Goal: Information Seeking & Learning: Learn about a topic

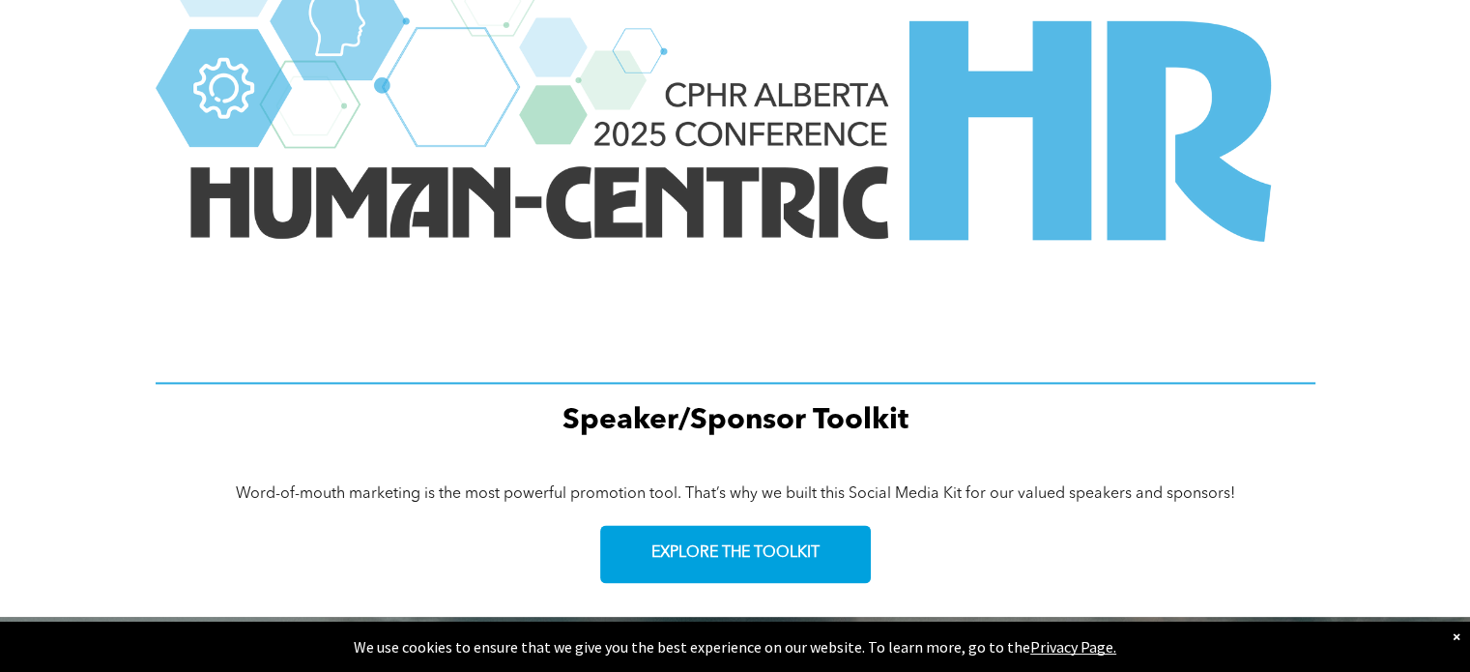
scroll to position [2949, 0]
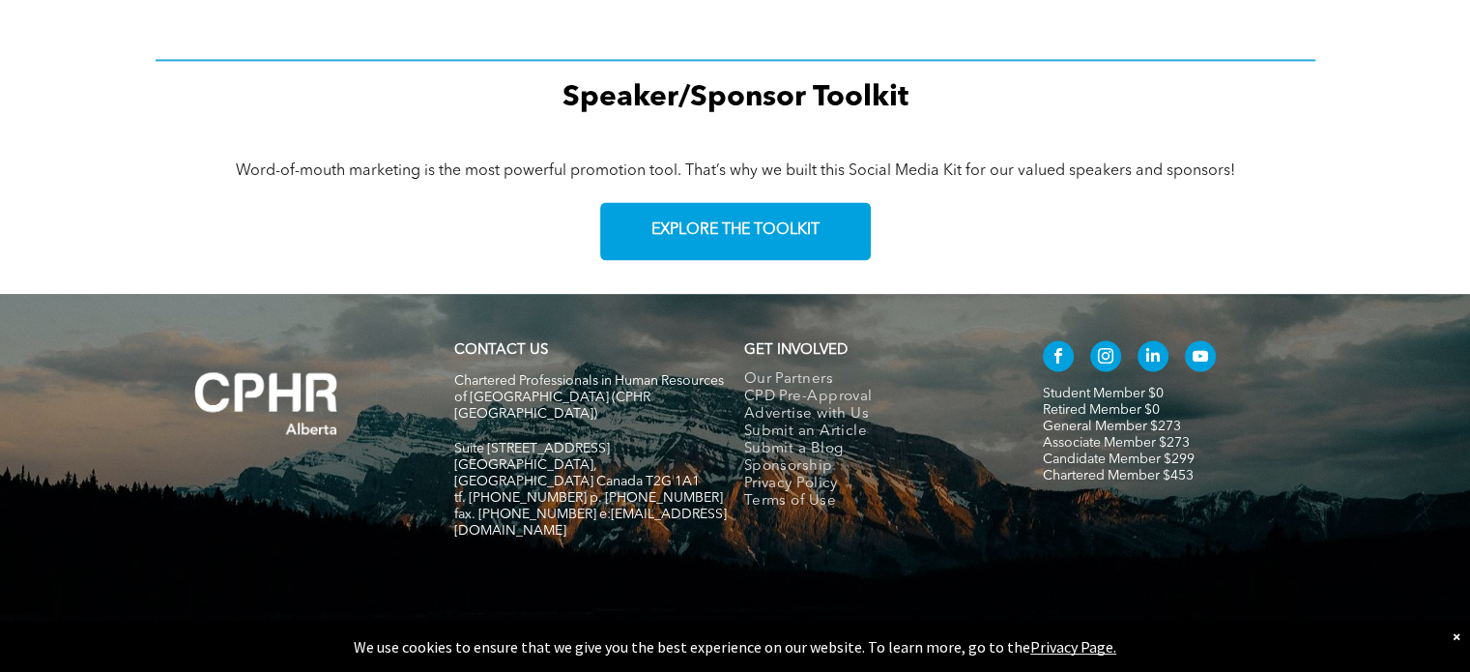
click at [1088, 424] on link "General Member $273" at bounding box center [1112, 427] width 138 height 14
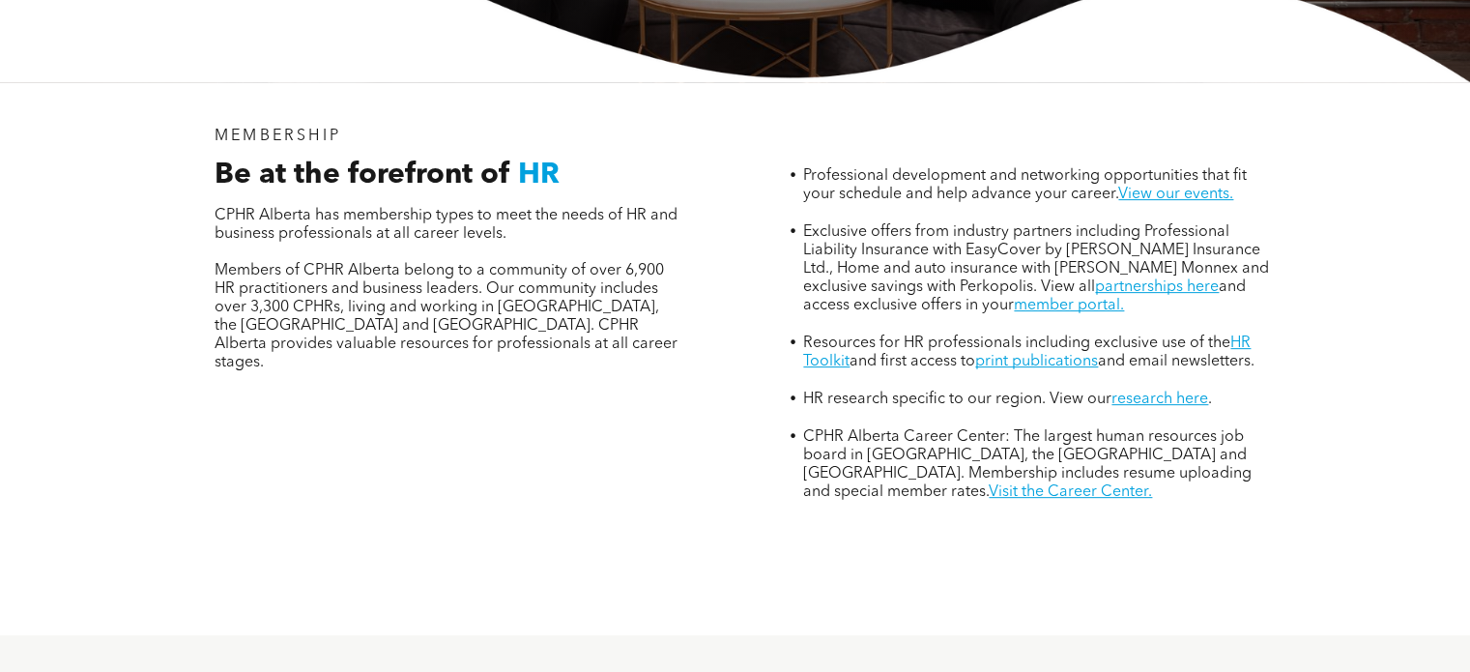
scroll to position [967, 0]
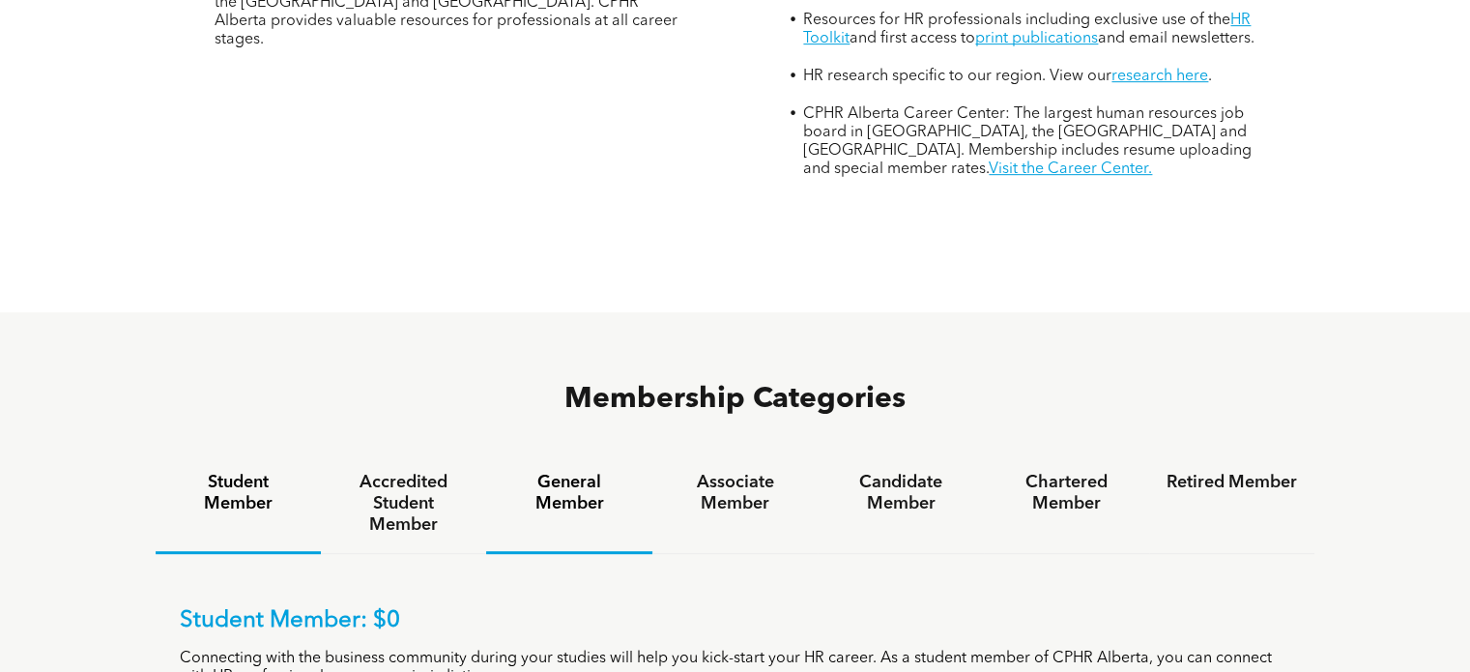
click at [542, 472] on h4 "General Member" at bounding box center [569, 493] width 131 height 43
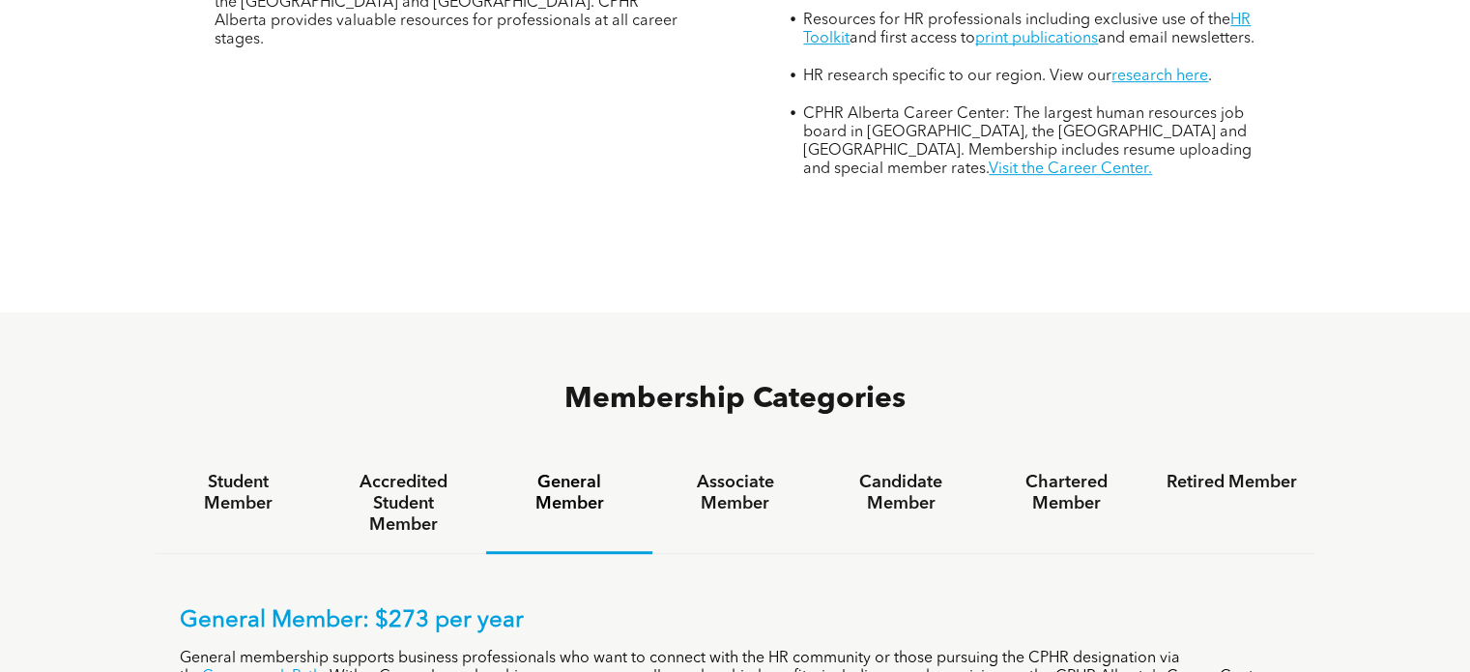
scroll to position [1289, 0]
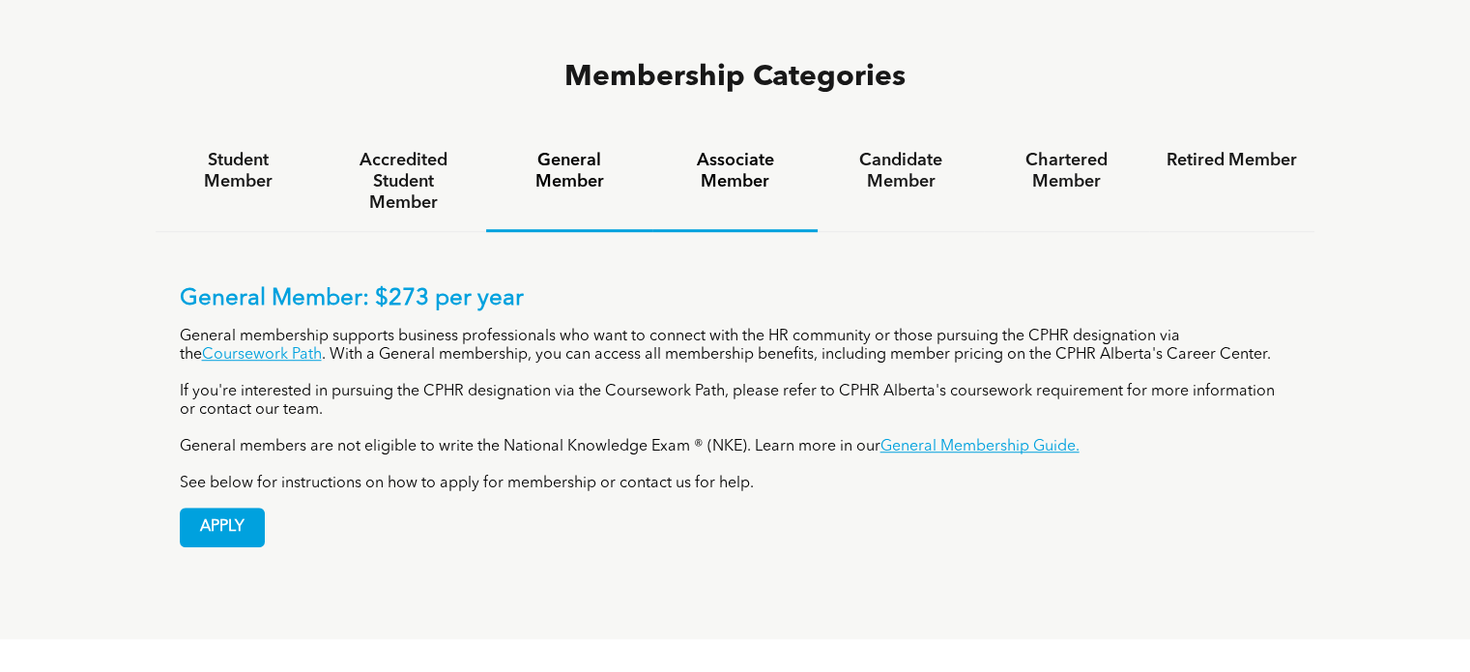
click at [745, 150] on h4 "Associate Member" at bounding box center [735, 171] width 131 height 43
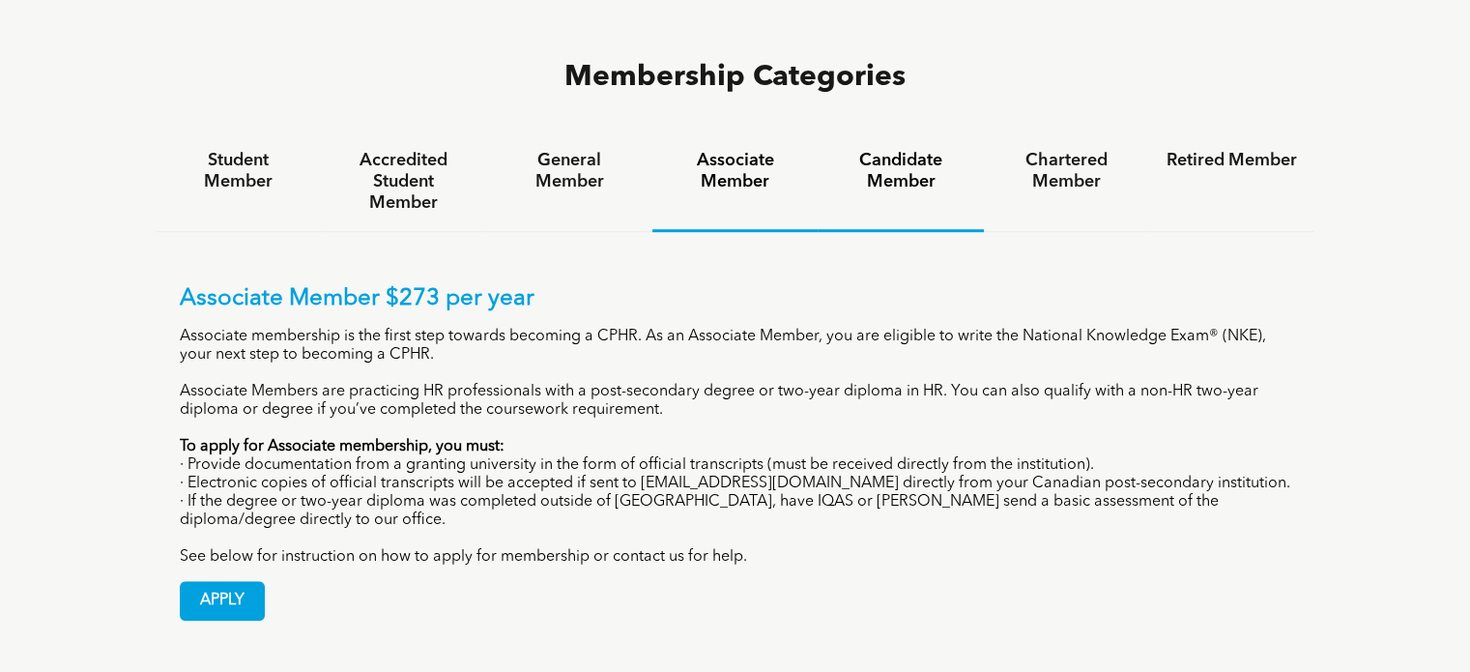
click at [896, 150] on h4 "Candidate Member" at bounding box center [900, 171] width 131 height 43
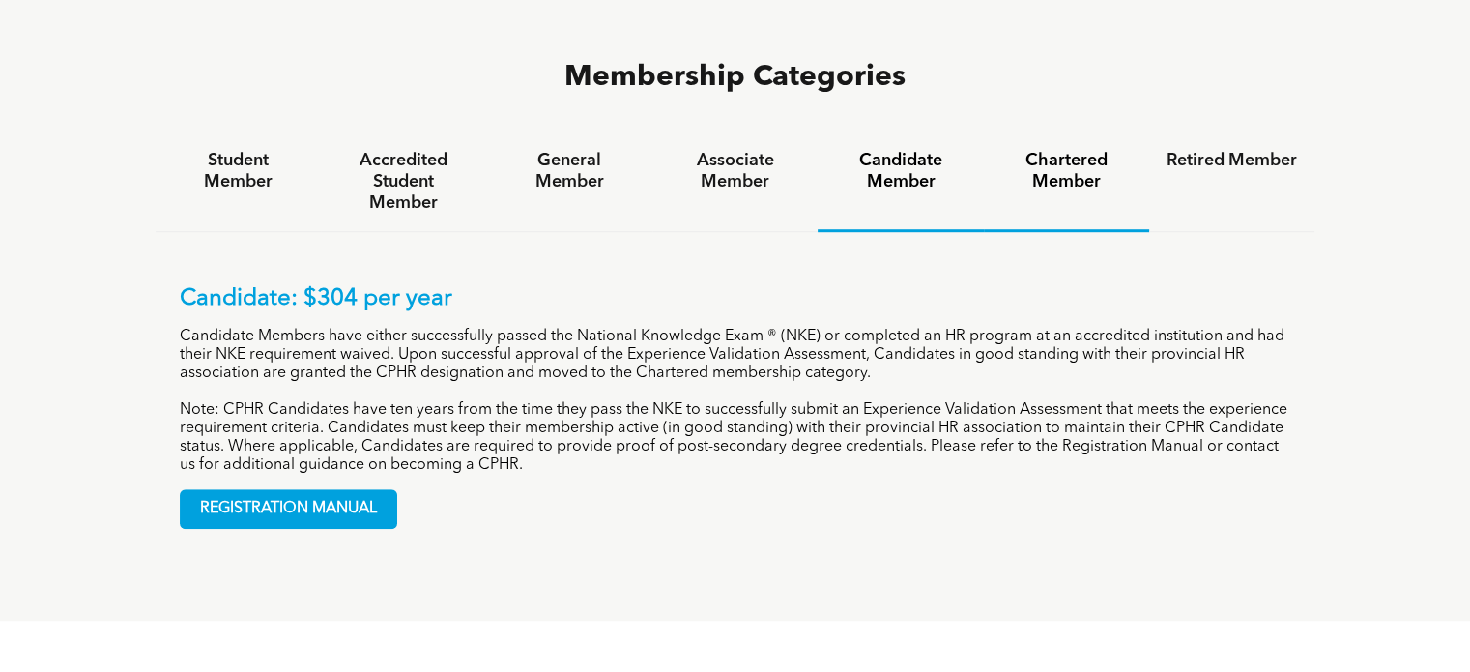
click at [1076, 150] on h4 "Chartered Member" at bounding box center [1067, 171] width 131 height 43
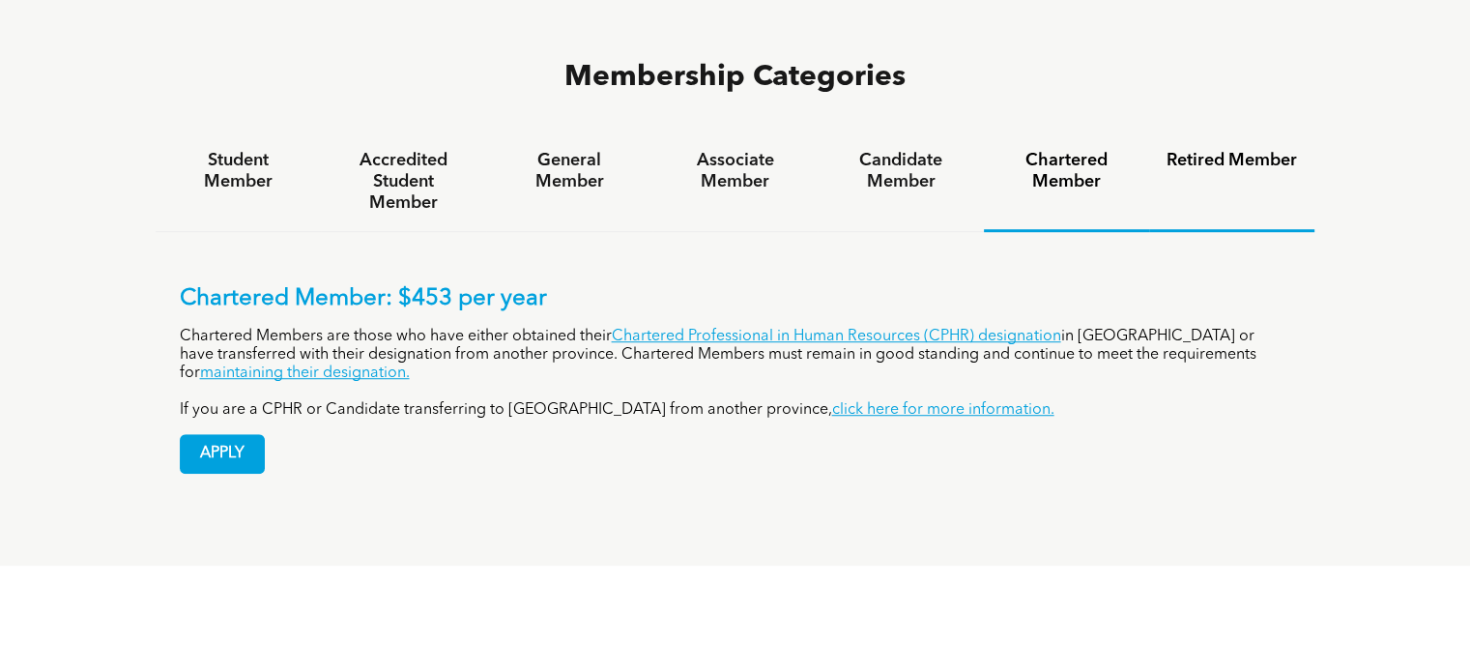
click at [1231, 150] on h4 "Retired Member" at bounding box center [1232, 160] width 131 height 21
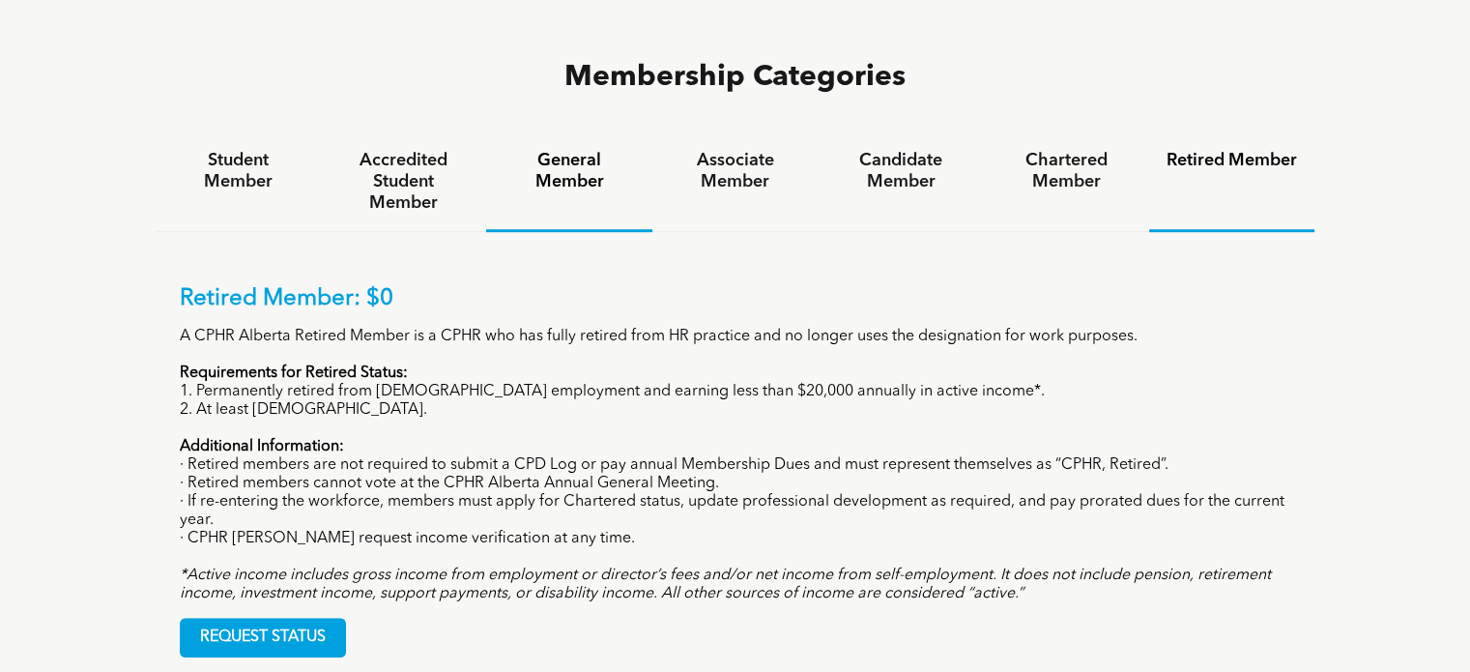
click at [586, 150] on h4 "General Member" at bounding box center [569, 171] width 131 height 43
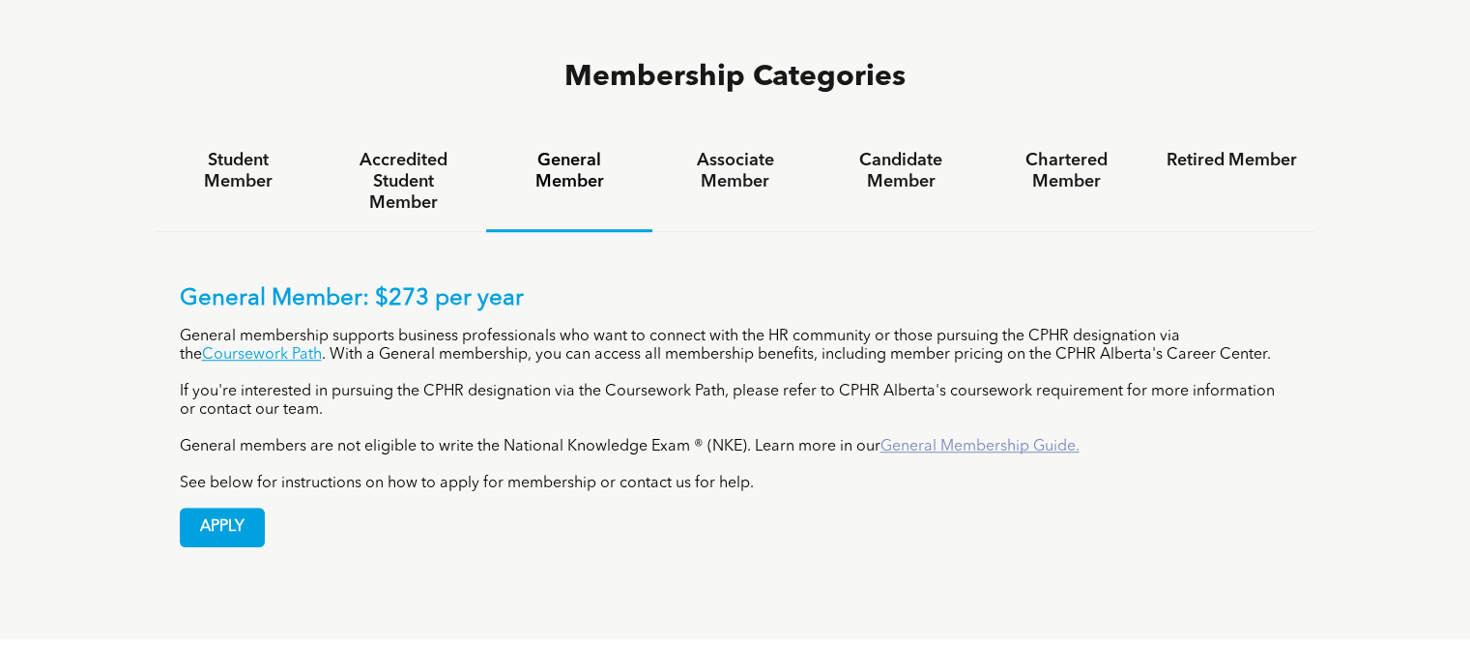
click at [983, 439] on link "General Membership Guide." at bounding box center [980, 446] width 199 height 15
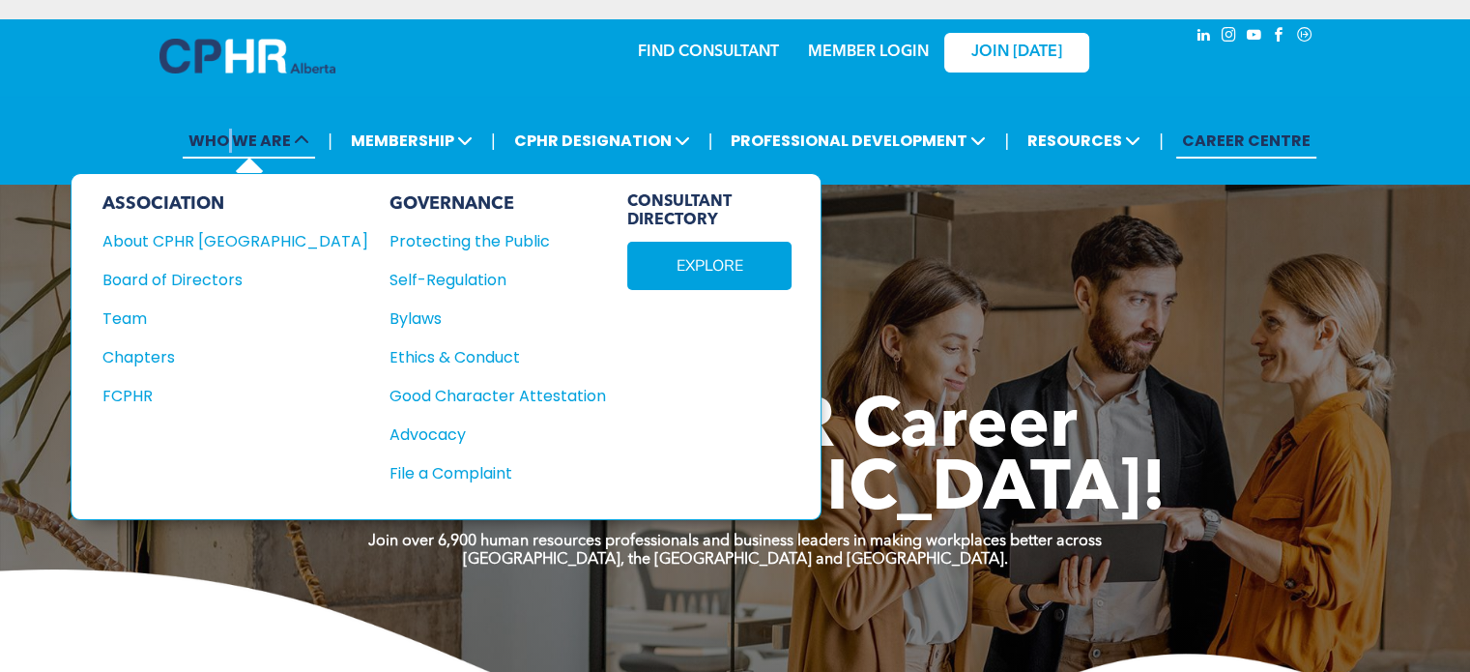
click at [236, 146] on span "WHO WE ARE" at bounding box center [249, 141] width 132 height 36
click at [195, 200] on div "ASSOCIATION" at bounding box center [235, 203] width 266 height 21
click at [179, 240] on div "About CPHR [GEOGRAPHIC_DATA]" at bounding box center [222, 241] width 240 height 24
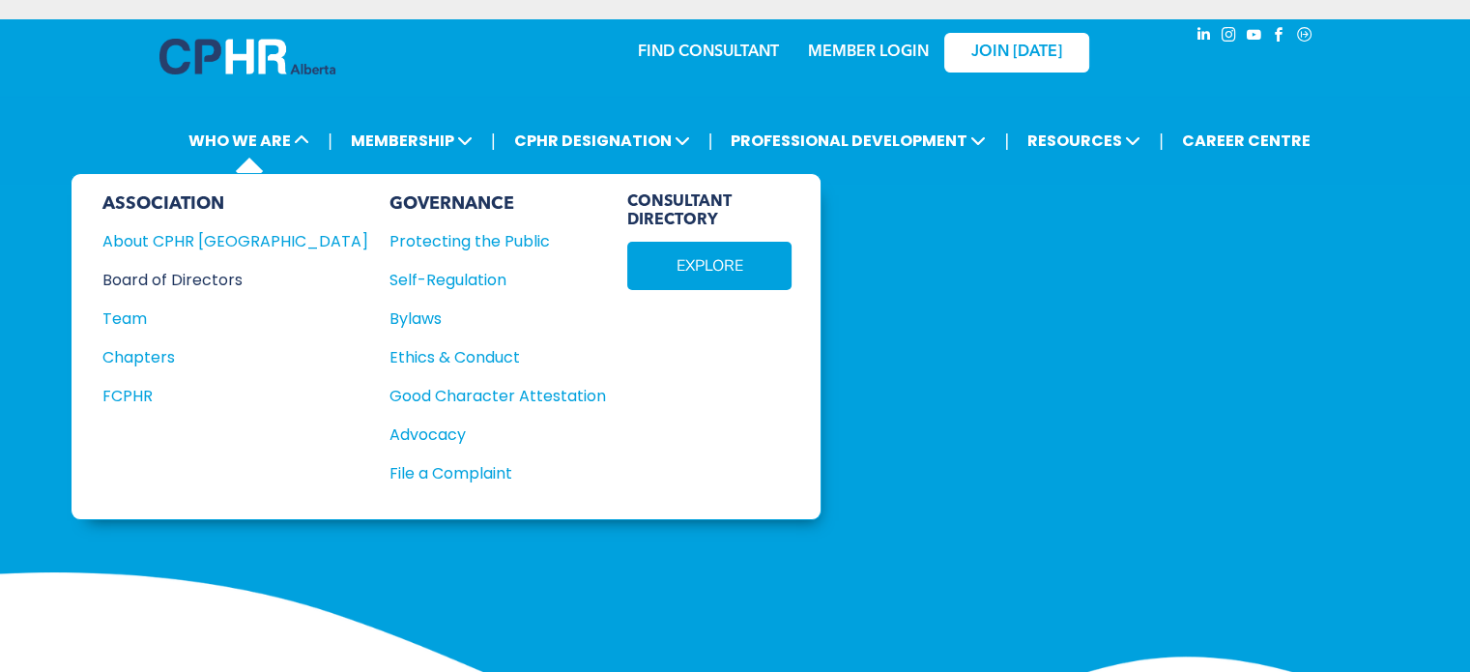
click at [205, 268] on div "Board of Directors" at bounding box center [222, 280] width 240 height 24
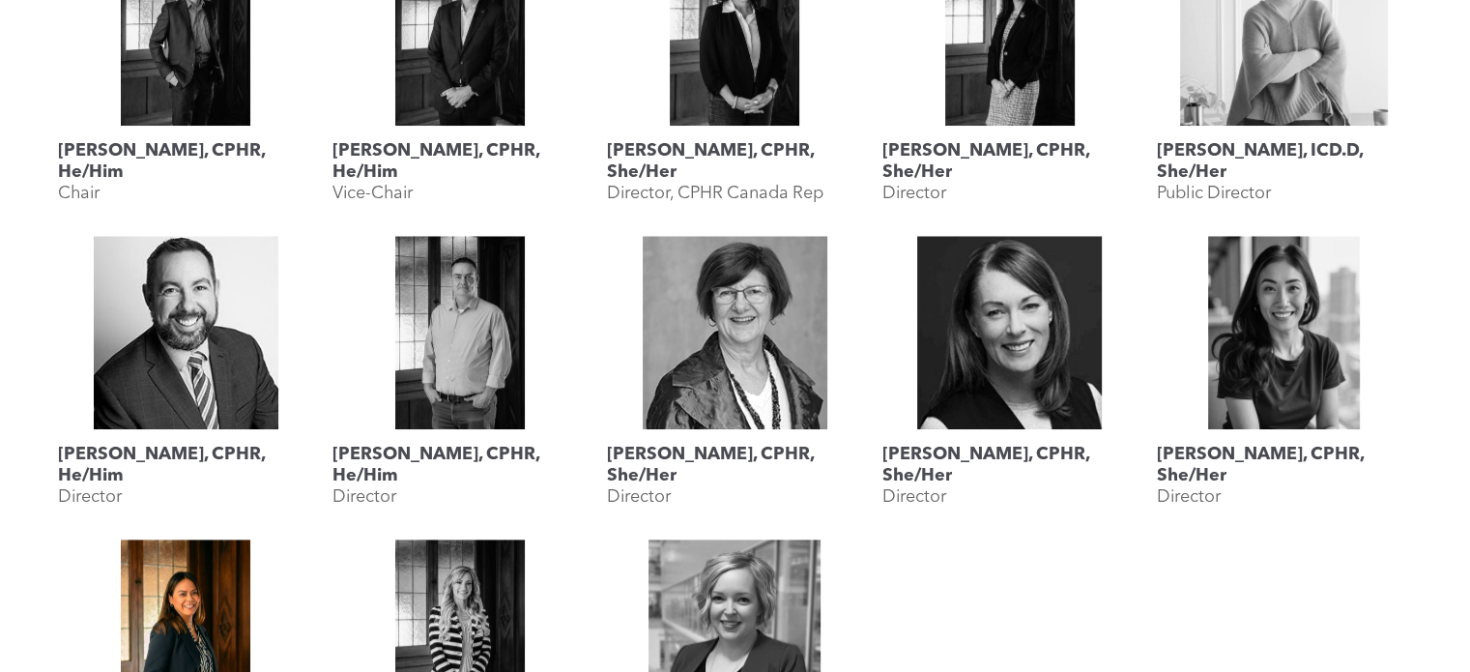
scroll to position [644, 0]
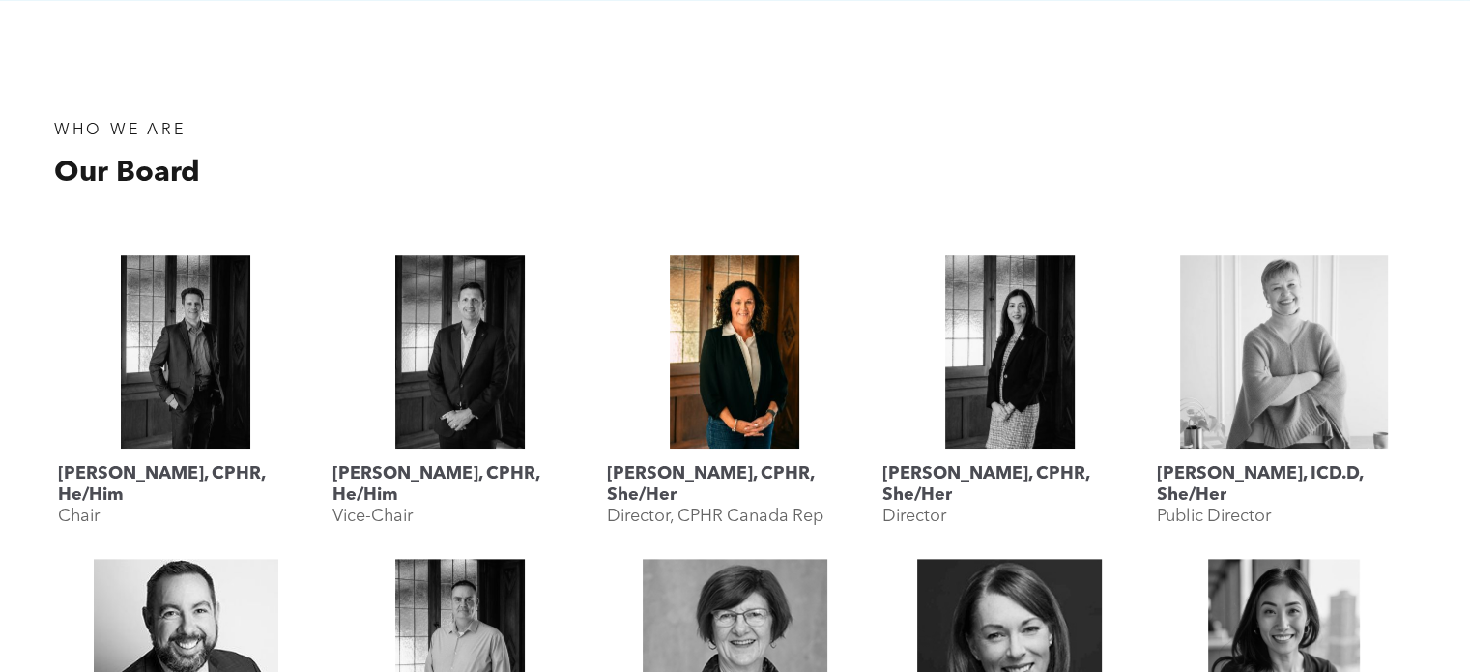
click at [744, 320] on link "Lisa Watson, CPHR, She/Her" at bounding box center [734, 351] width 255 height 193
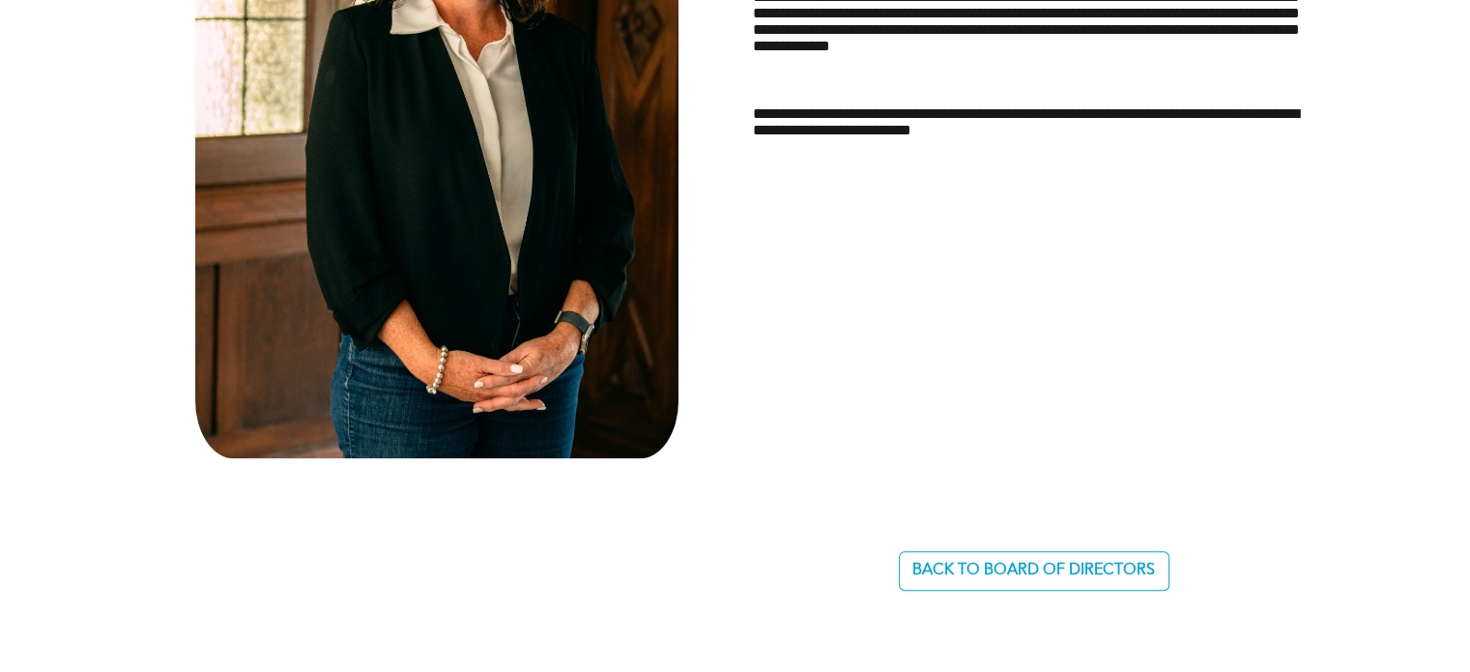
scroll to position [644, 0]
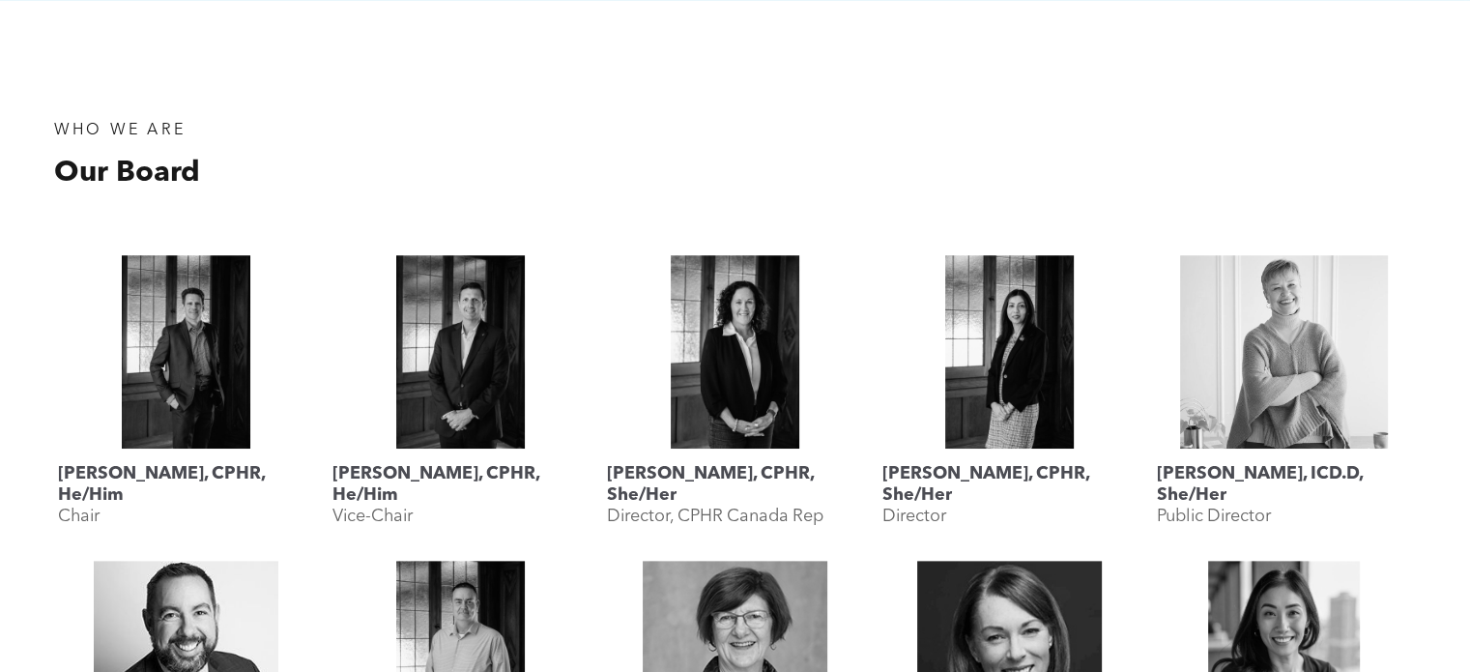
scroll to position [644, 0]
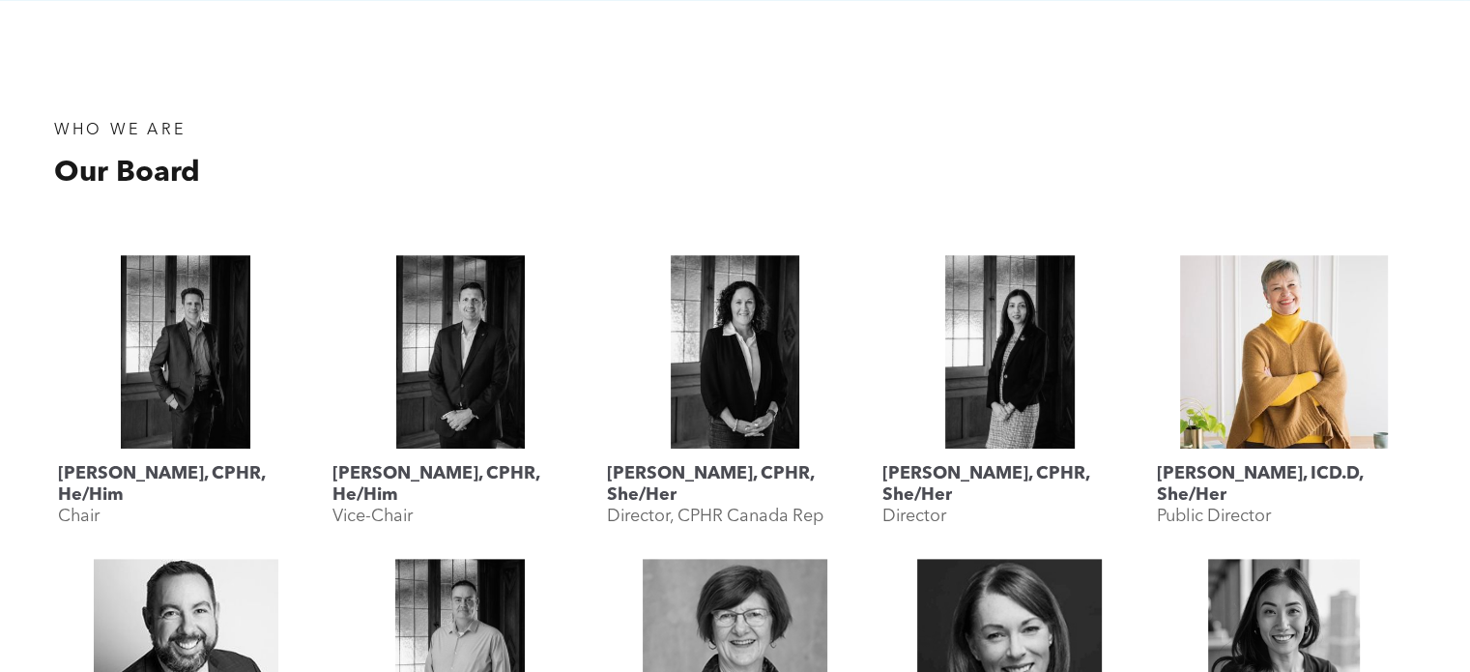
click at [1286, 343] on link "Lyn Brown, ICD.D, She/Her" at bounding box center [1284, 351] width 255 height 193
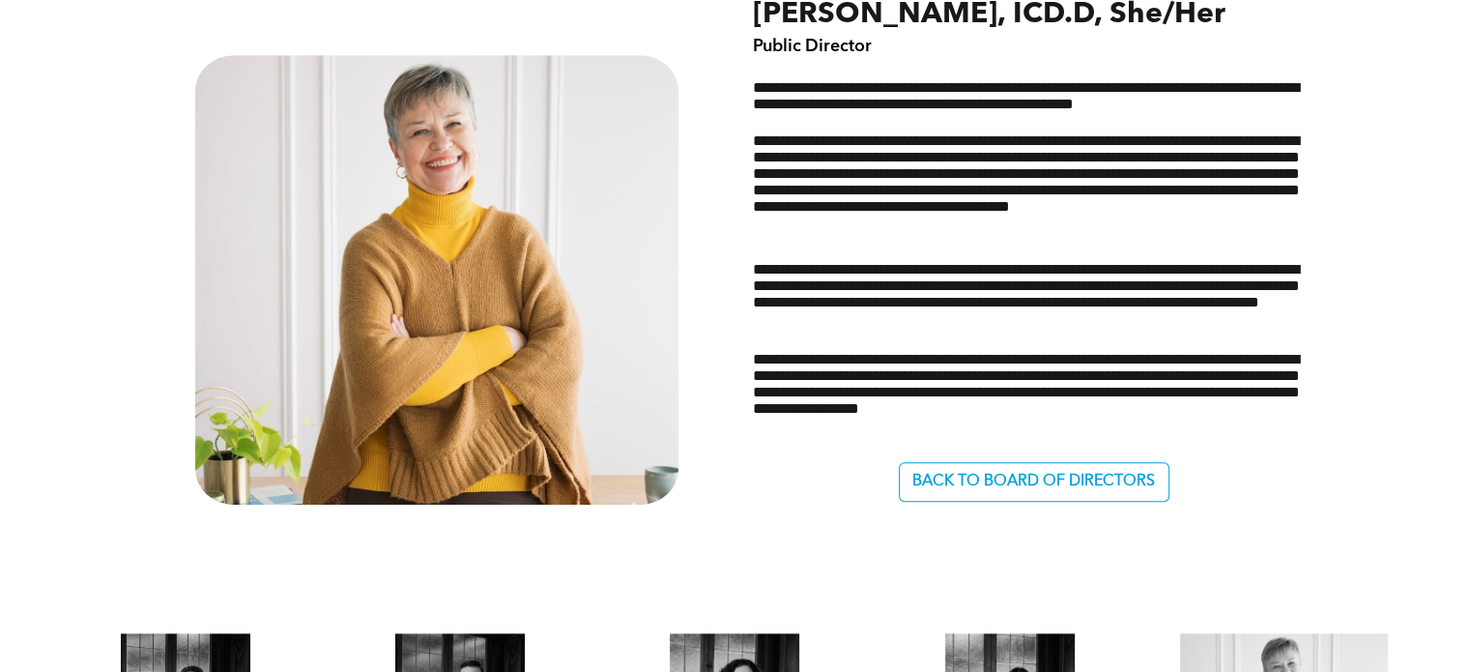
scroll to position [1934, 0]
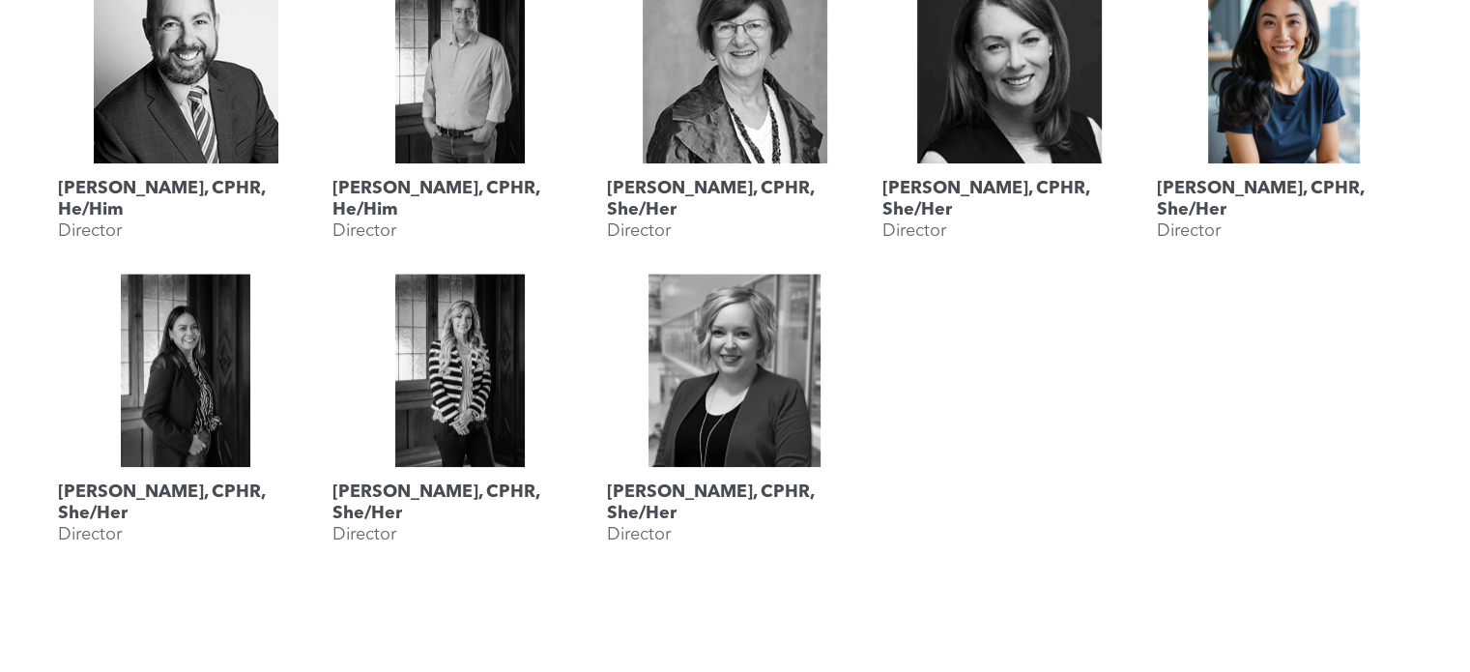
click at [1253, 131] on link at bounding box center [1284, 66] width 255 height 193
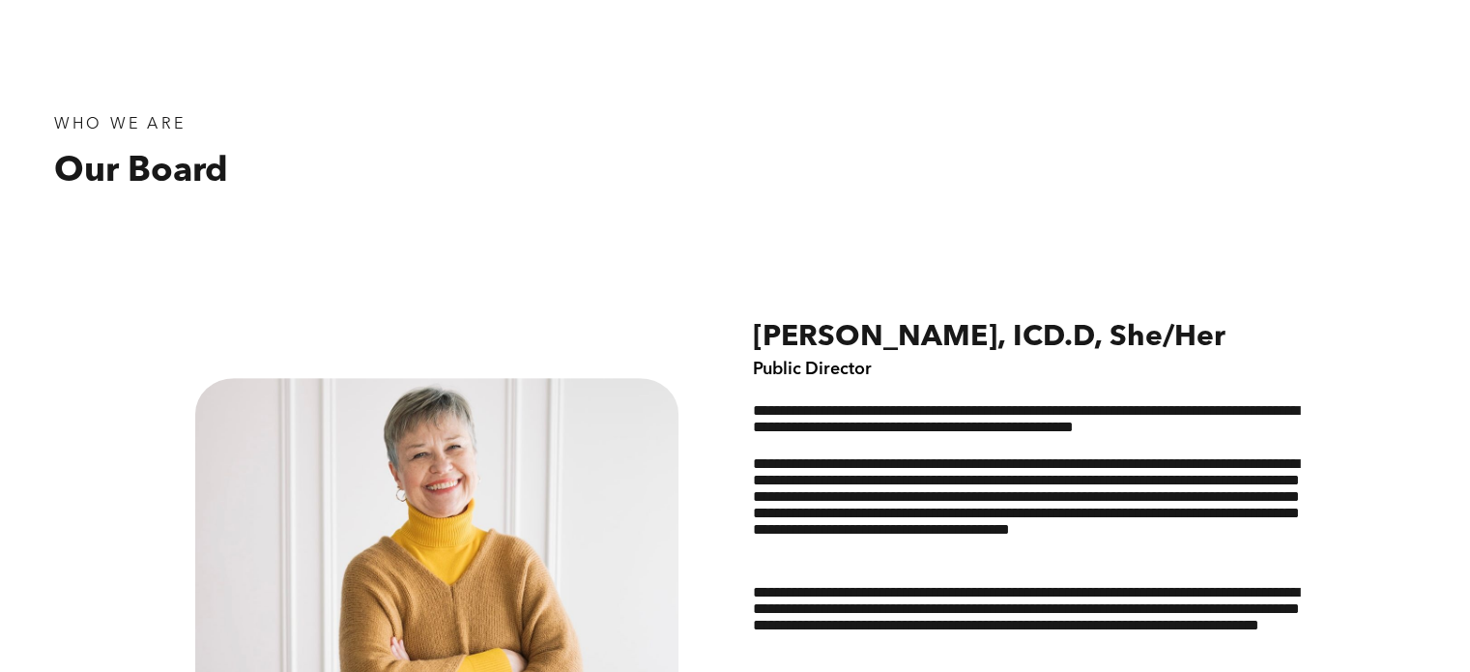
scroll to position [1289, 0]
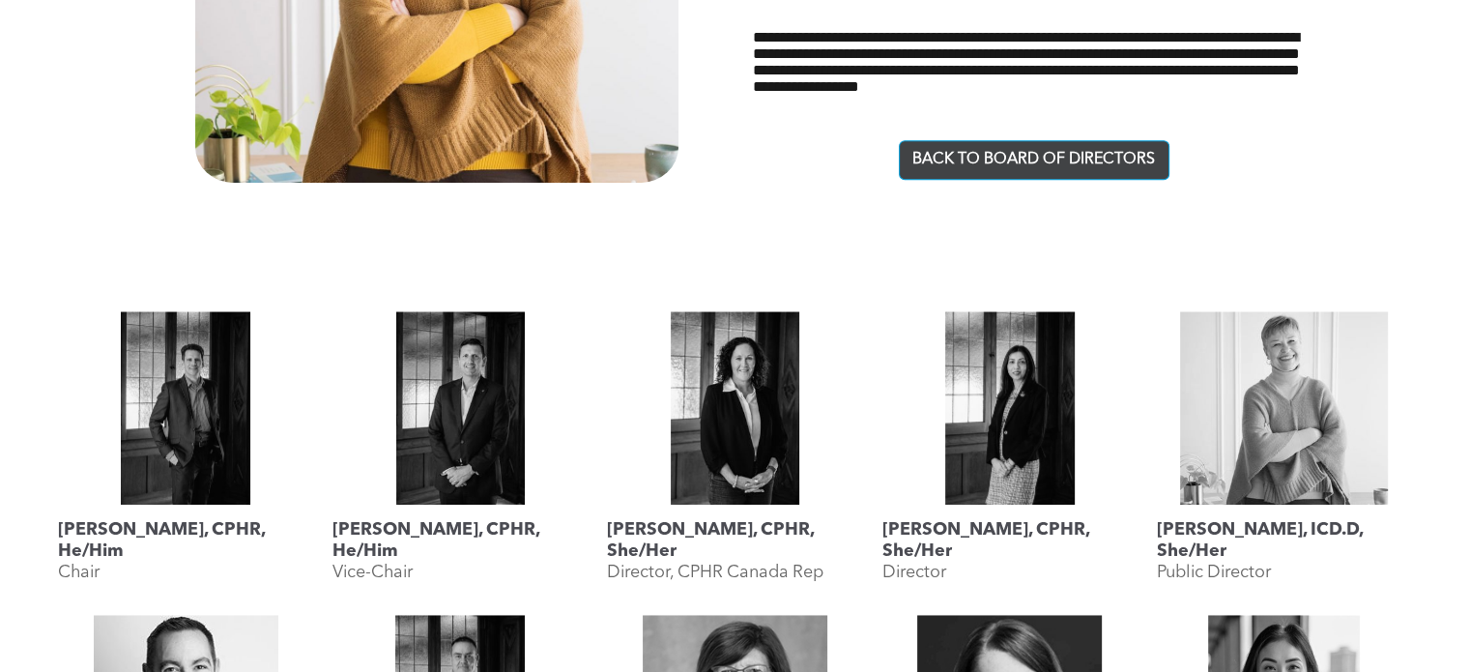
click at [955, 163] on span "BACK TO BOARD OF DIRECTORS" at bounding box center [1034, 160] width 243 height 18
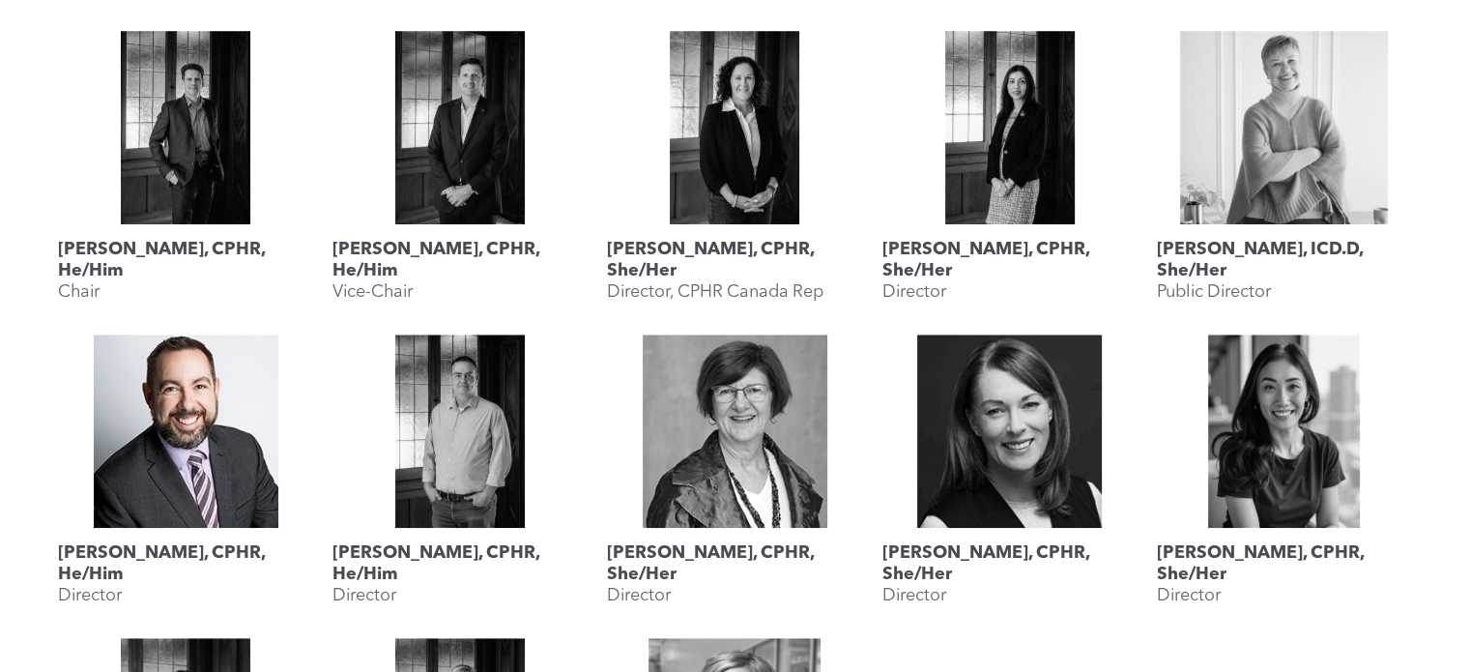
scroll to position [967, 0]
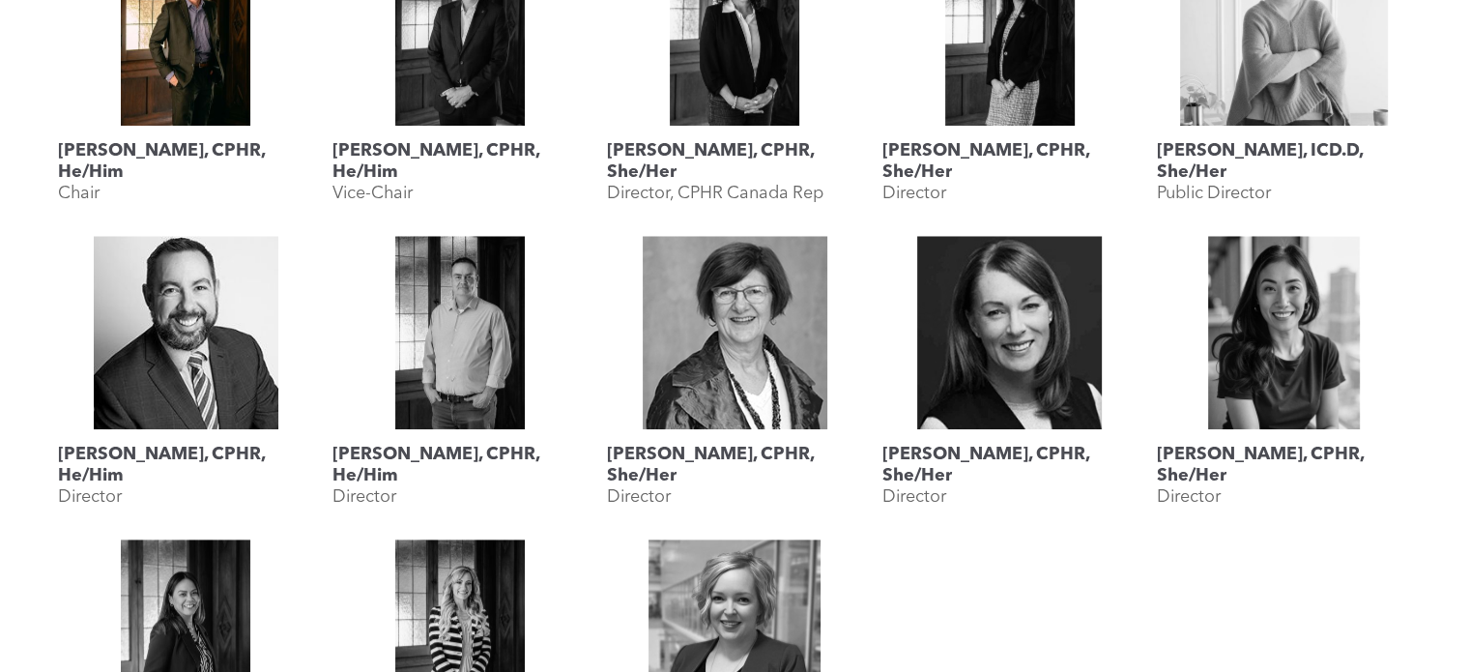
click at [198, 73] on link "Geordie MacPherson, CPHR, He/Him" at bounding box center [185, 28] width 255 height 193
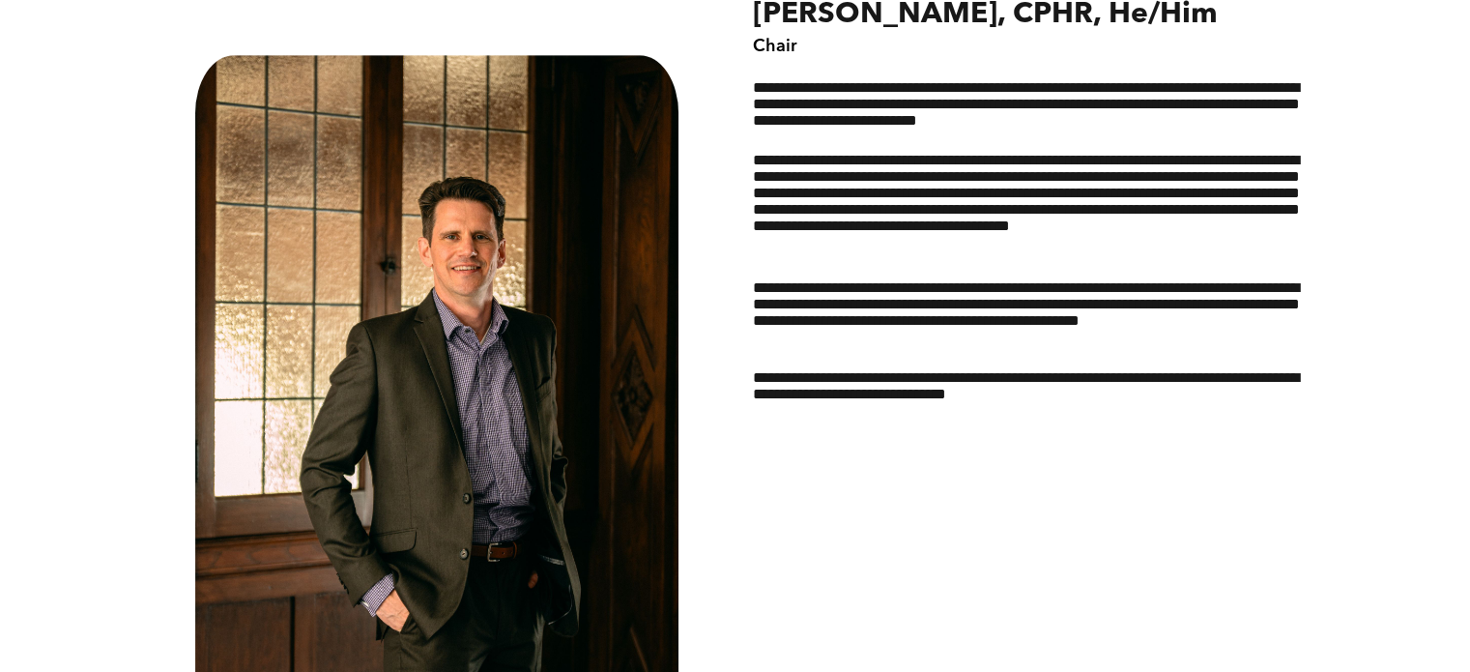
scroll to position [1289, 0]
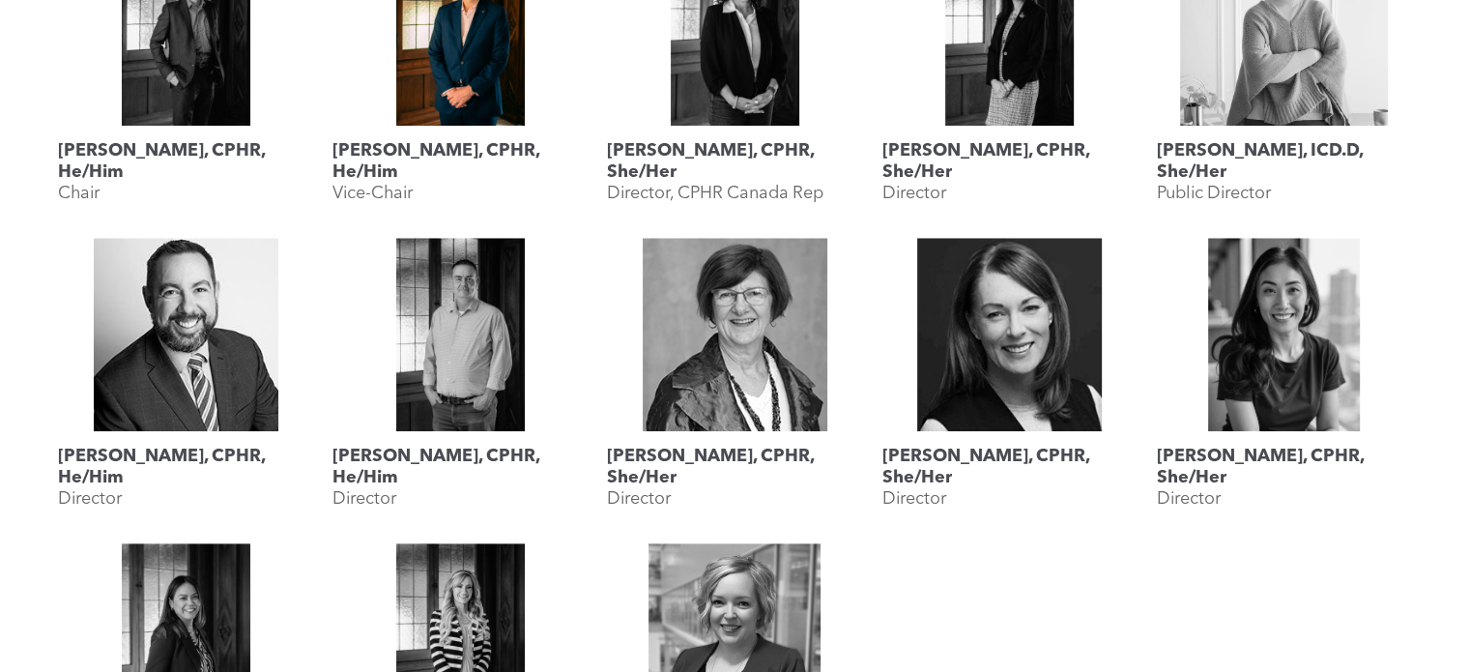
scroll to position [967, 0]
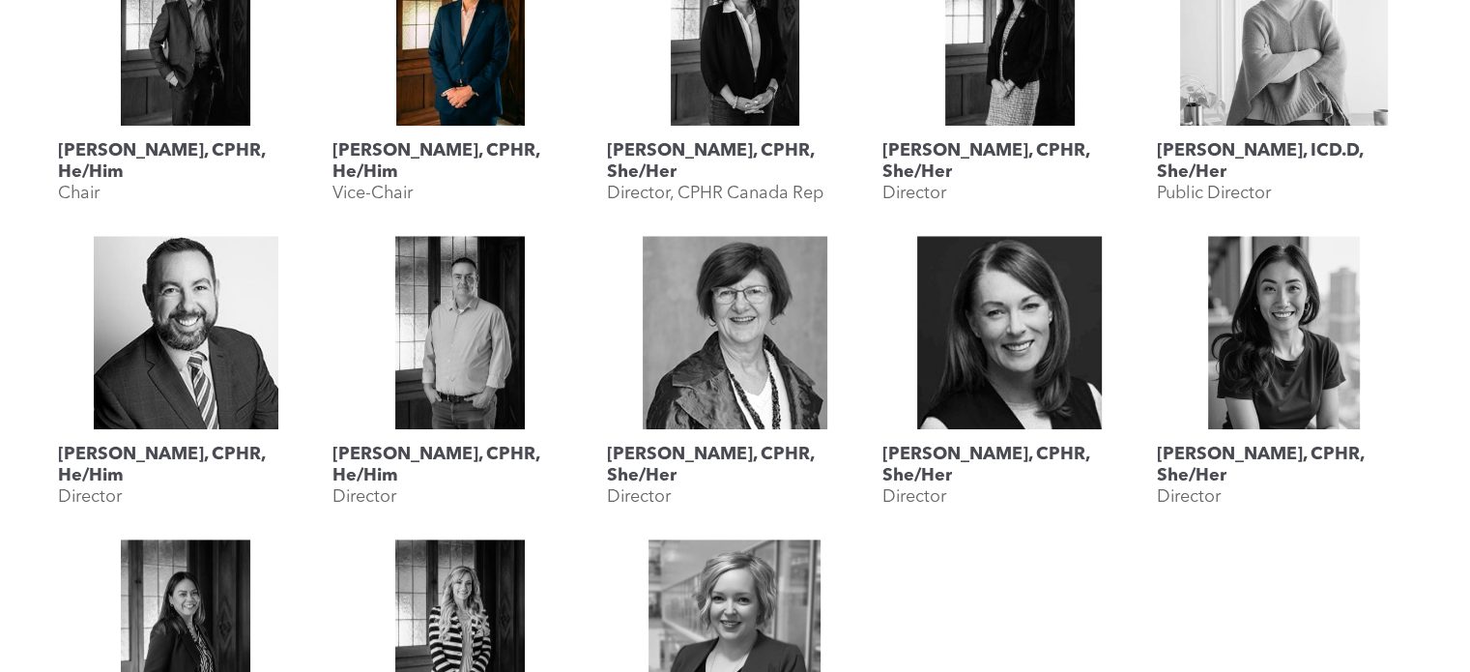
click at [438, 85] on link "Jesse Grieder, CPHR, He/Him" at bounding box center [460, 28] width 255 height 193
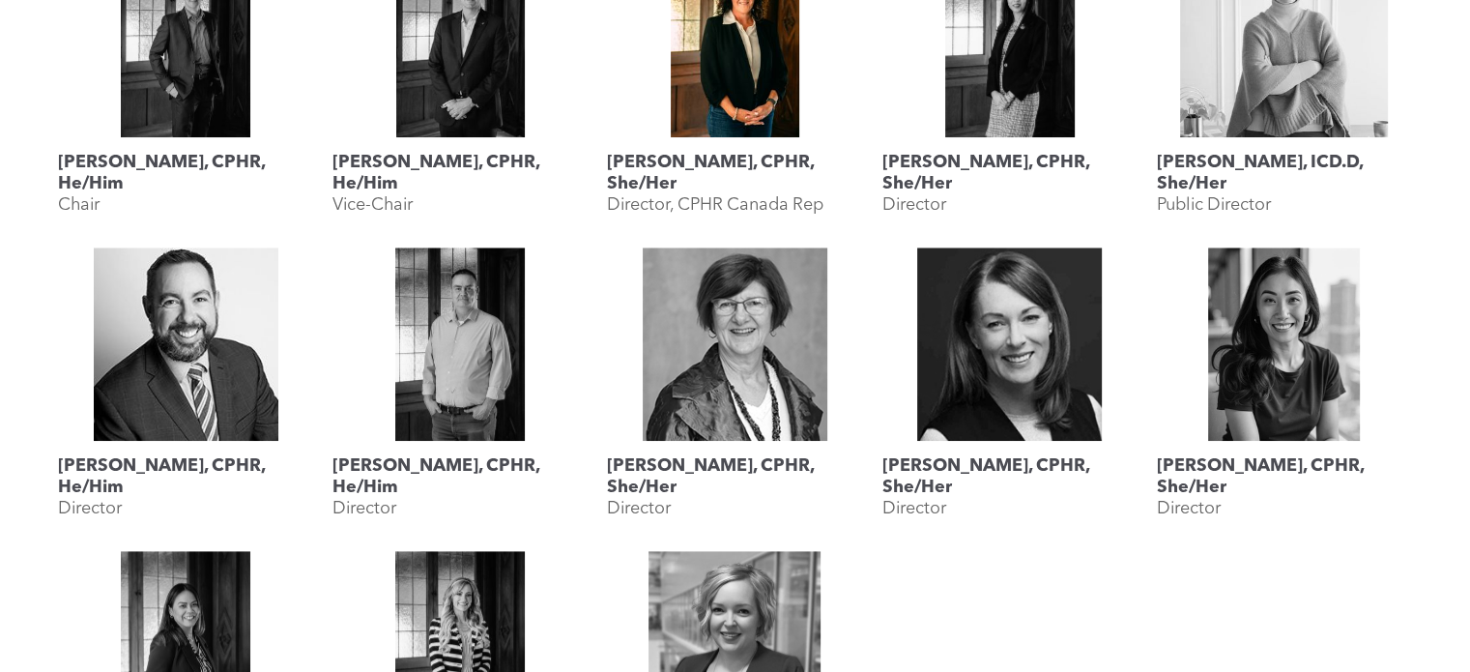
scroll to position [967, 0]
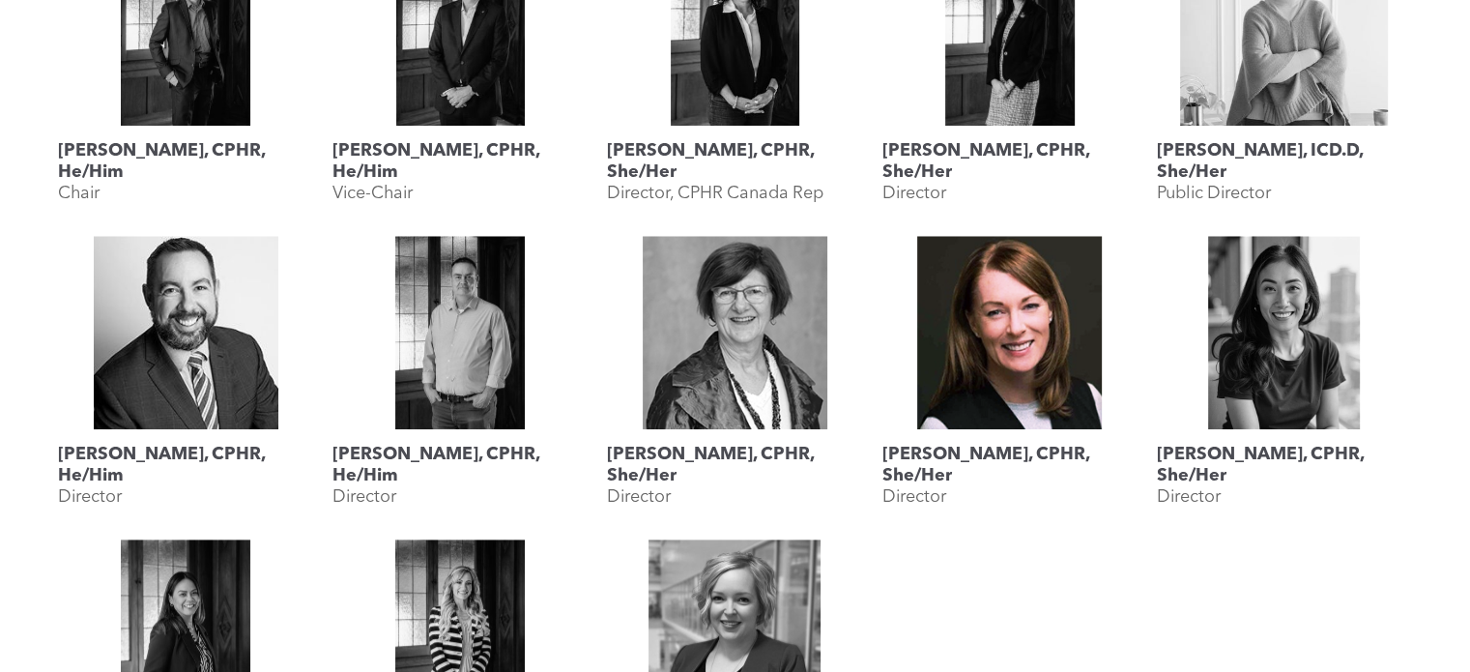
click at [1005, 274] on link "Karen Krull, CPHR, She/Her" at bounding box center [1010, 332] width 255 height 193
